Goal: Navigation & Orientation: Find specific page/section

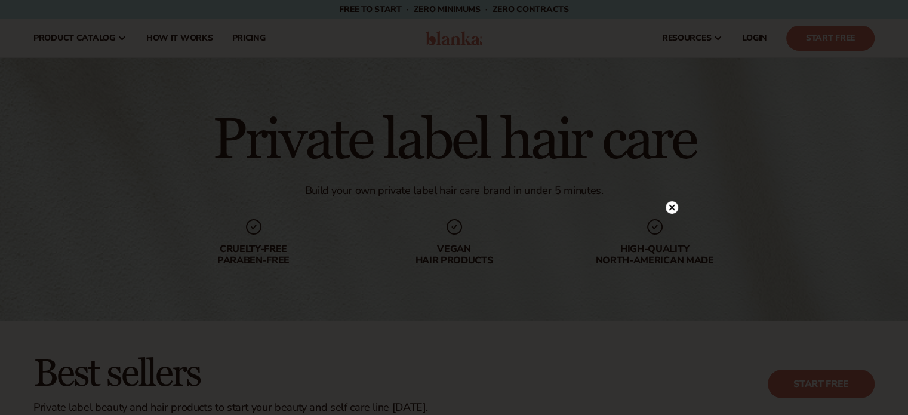
click at [907, 41] on html "Skip to content Free to start · ZERO minimums · ZERO contracts · Free to start …" at bounding box center [454, 207] width 908 height 415
click at [667, 75] on circle at bounding box center [672, 71] width 13 height 13
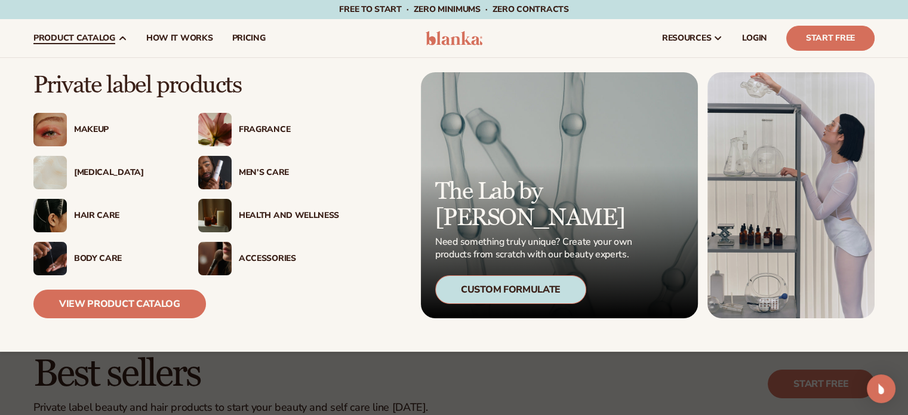
click at [61, 213] on img at bounding box center [49, 215] width 33 height 33
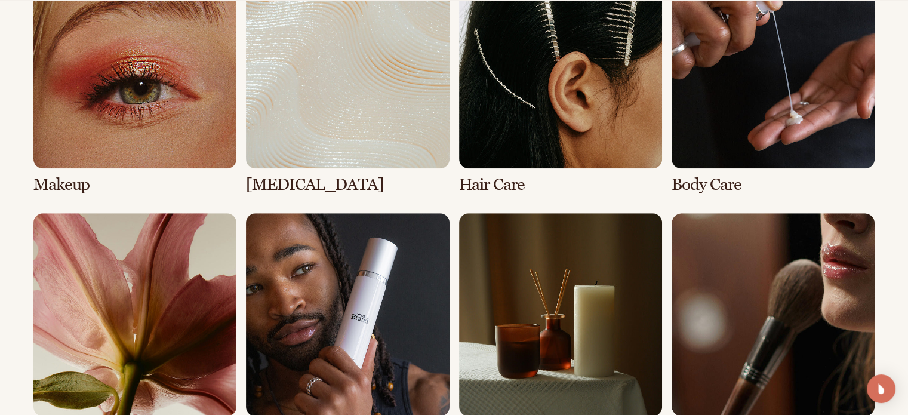
scroll to position [950, 0]
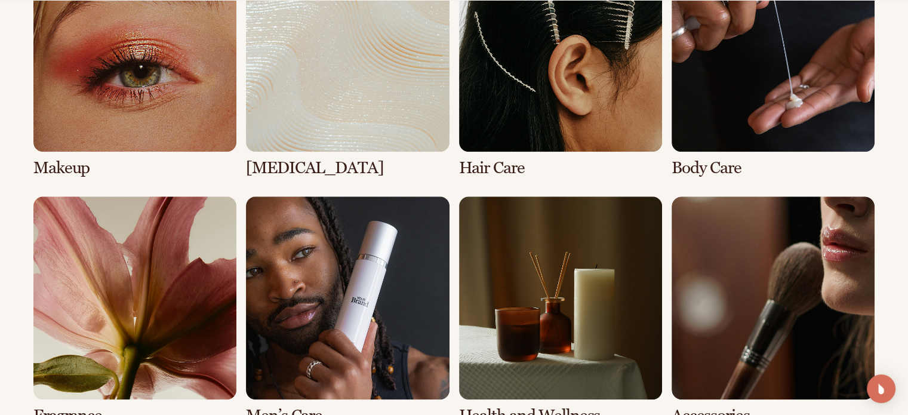
drag, startPoint x: 914, startPoint y: 42, endPoint x: 916, endPoint y: 182, distance: 139.7
click at [547, 97] on link "3 / 8" at bounding box center [560, 63] width 203 height 229
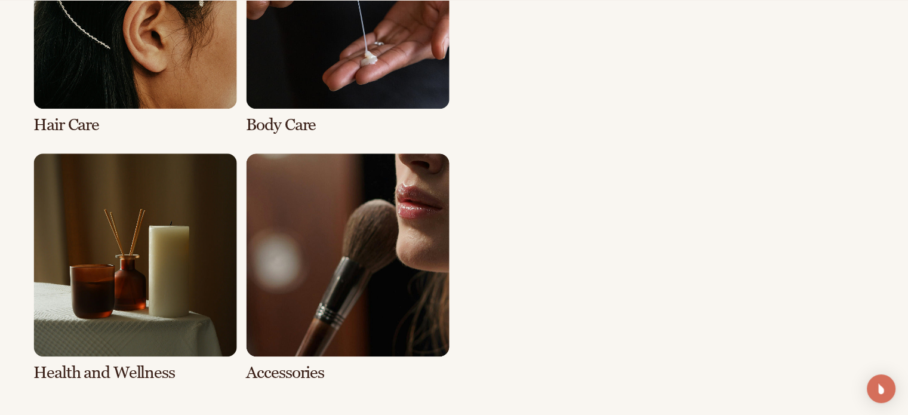
scroll to position [1012, 0]
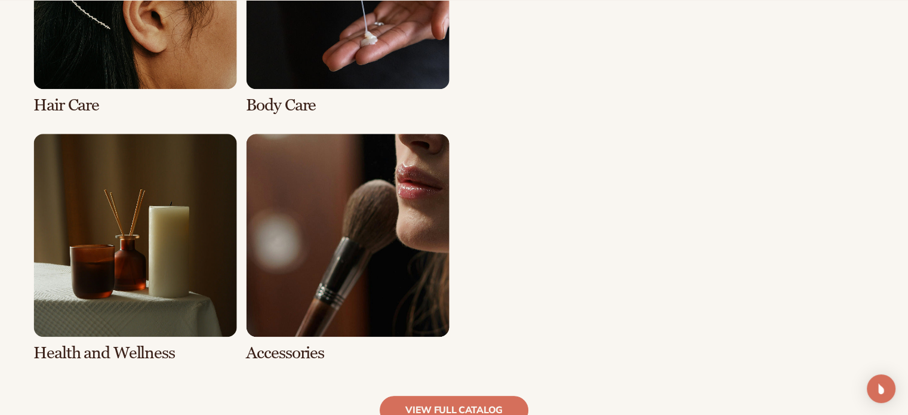
click at [162, 42] on link "3 / 8" at bounding box center [134, 0] width 203 height 229
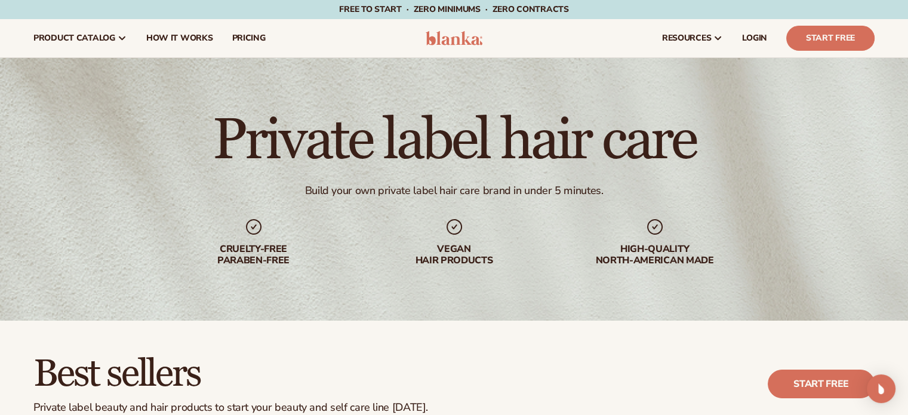
click at [907, 32] on header "Cart product catalog The Lab by [PERSON_NAME]" at bounding box center [454, 38] width 908 height 38
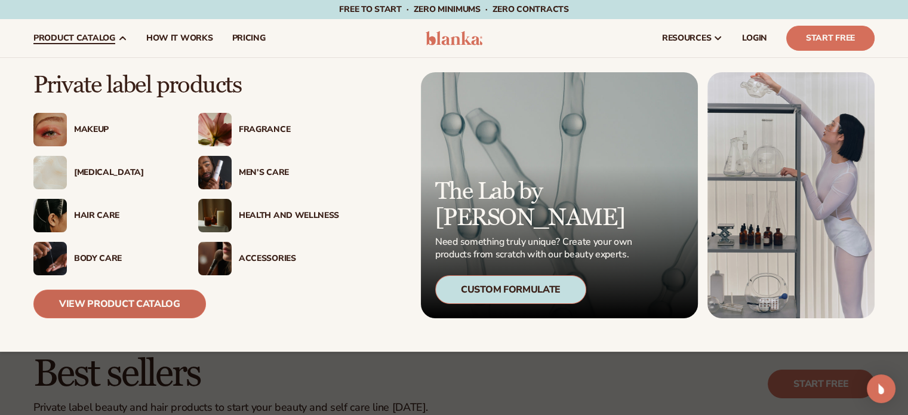
click at [137, 303] on link "View Product Catalog" at bounding box center [119, 303] width 172 height 29
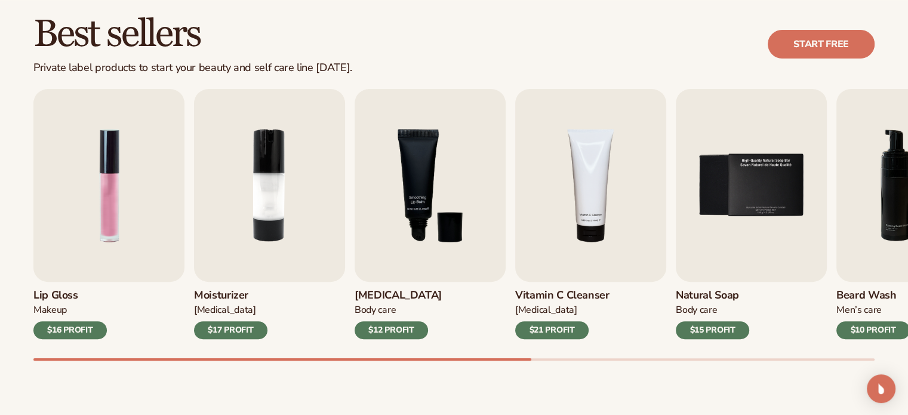
scroll to position [375, 0]
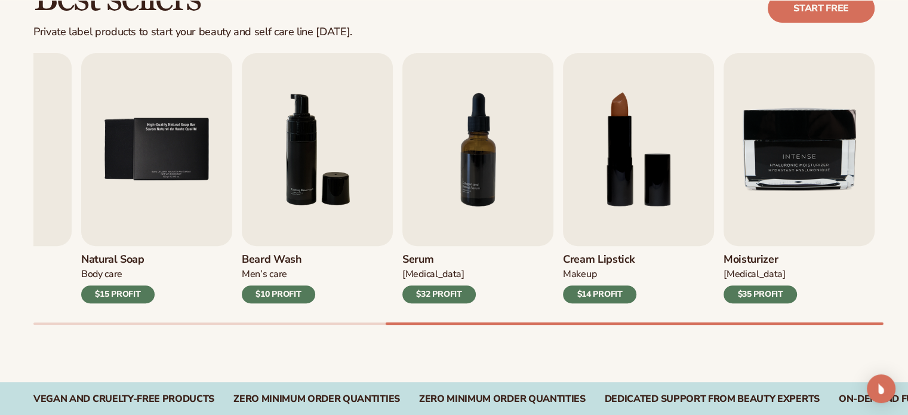
click at [888, 305] on div "Lip Gloss Makeup $16 PROFIT Moisturizer Skin Care $17 PROFIT Lip Balm Body Care…" at bounding box center [470, 189] width 874 height 272
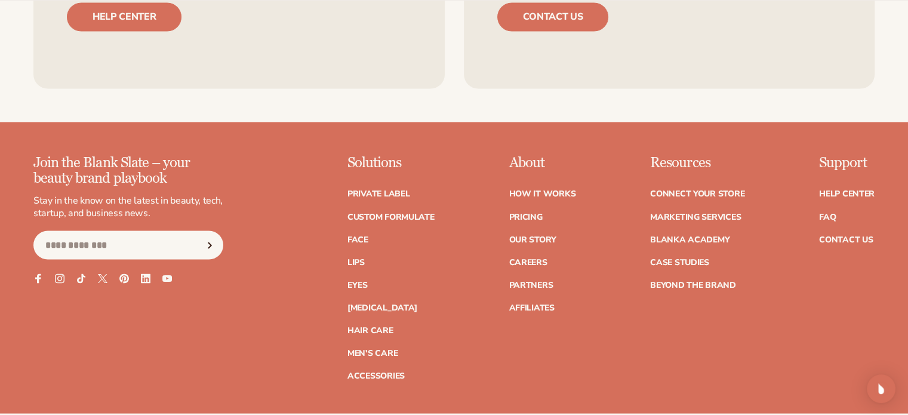
scroll to position [2075, 0]
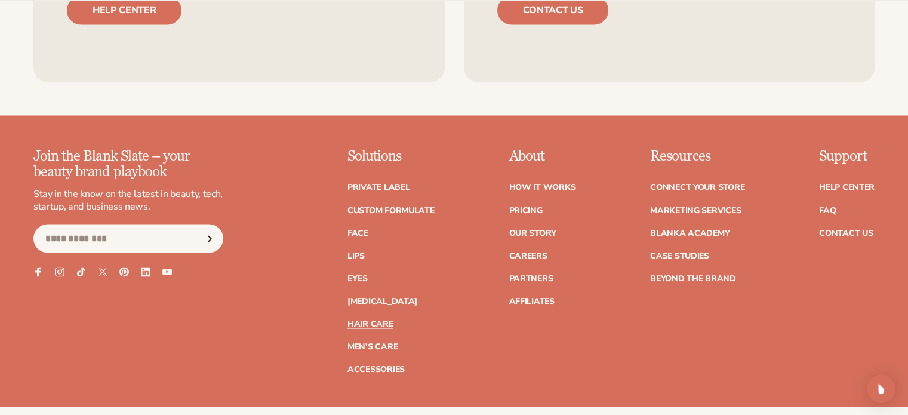
click at [375, 319] on link "Hair Care" at bounding box center [369, 323] width 45 height 8
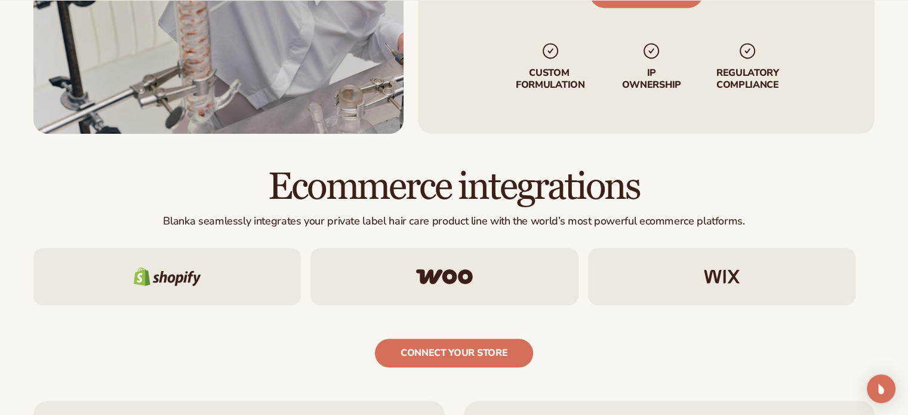
scroll to position [1872, 0]
